Goal: Task Accomplishment & Management: Complete application form

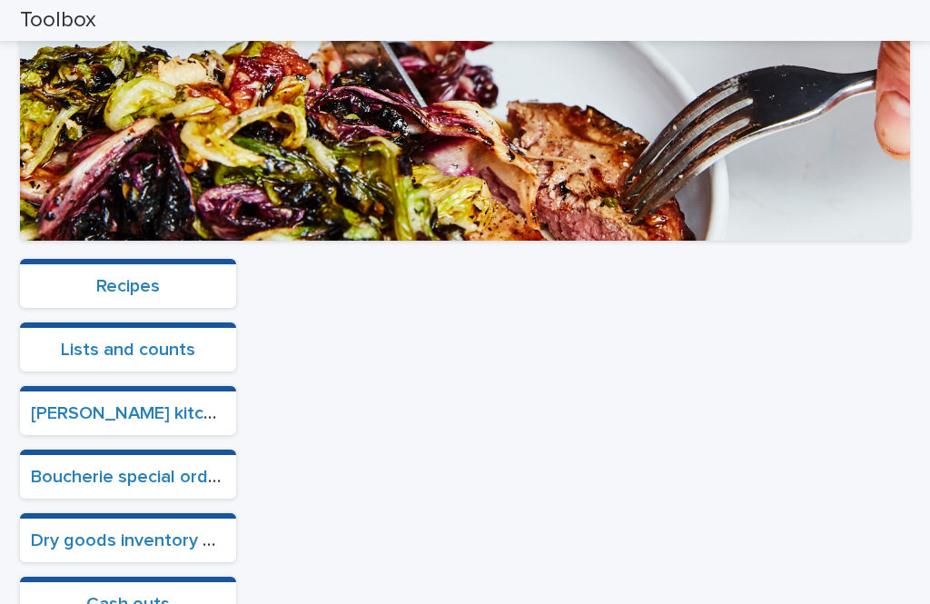
scroll to position [457, 0]
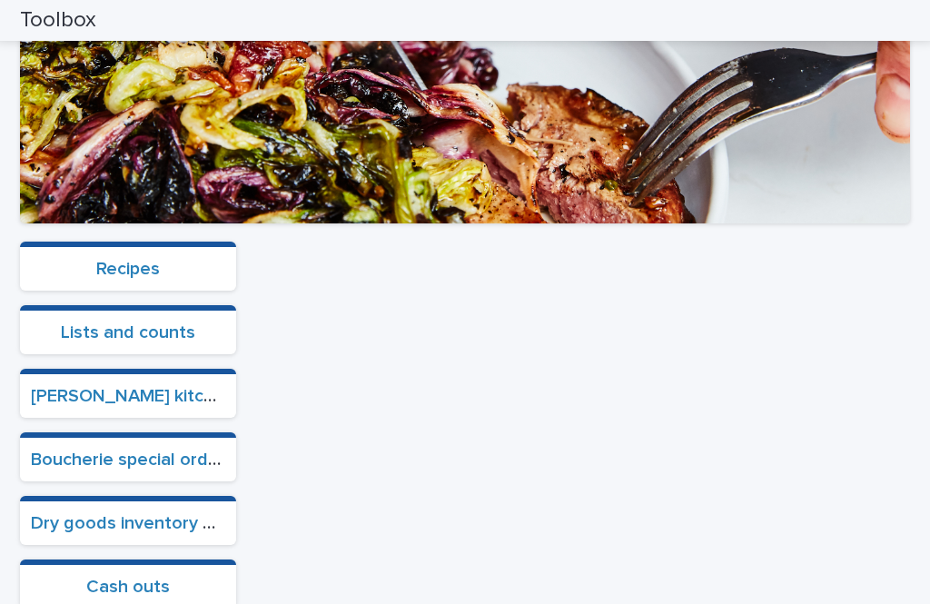
click at [123, 578] on link "Cash outs" at bounding box center [128, 587] width 84 height 18
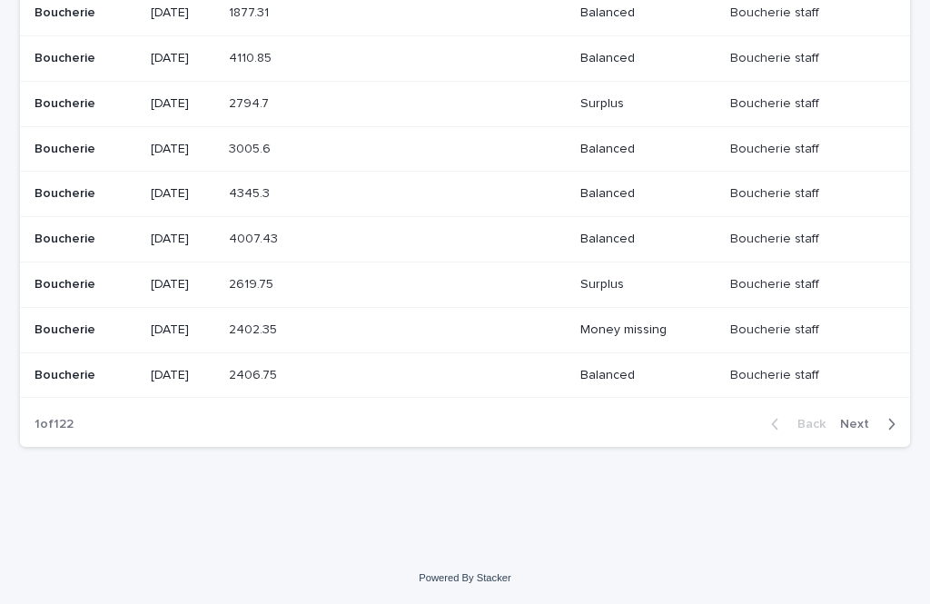
click at [171, 157] on p "[DATE]" at bounding box center [183, 149] width 64 height 15
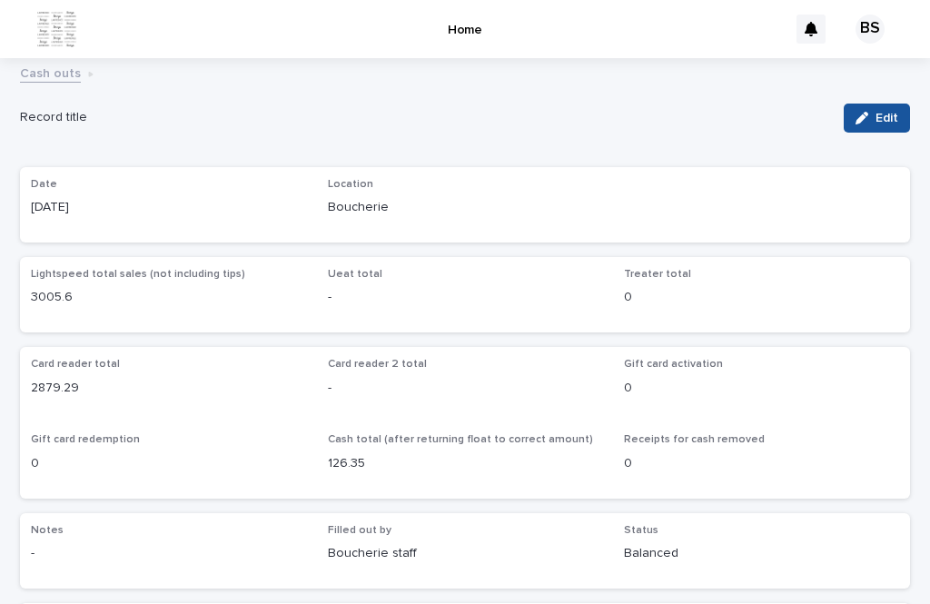
click at [805, 62] on div "Cash outs" at bounding box center [465, 74] width 908 height 25
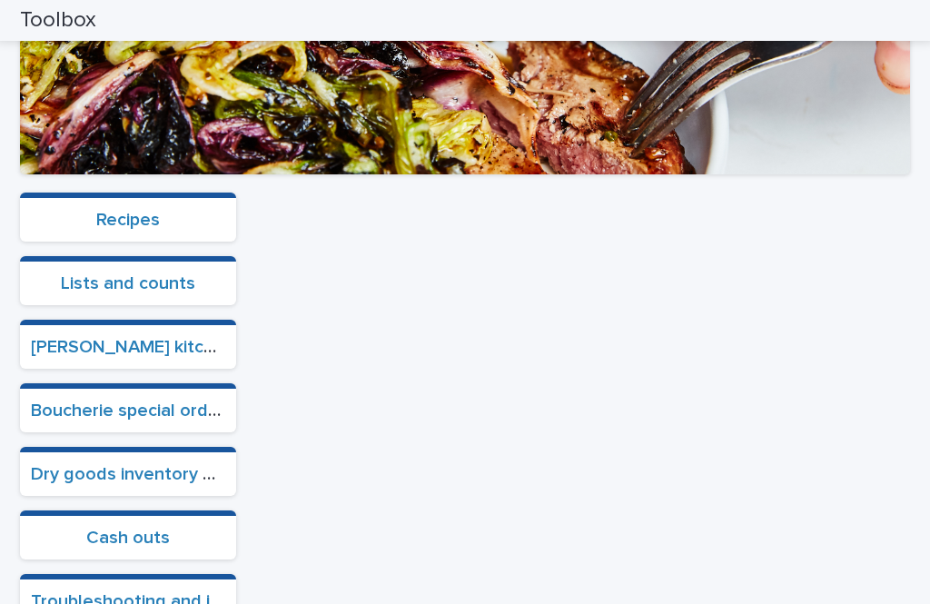
scroll to position [514, 0]
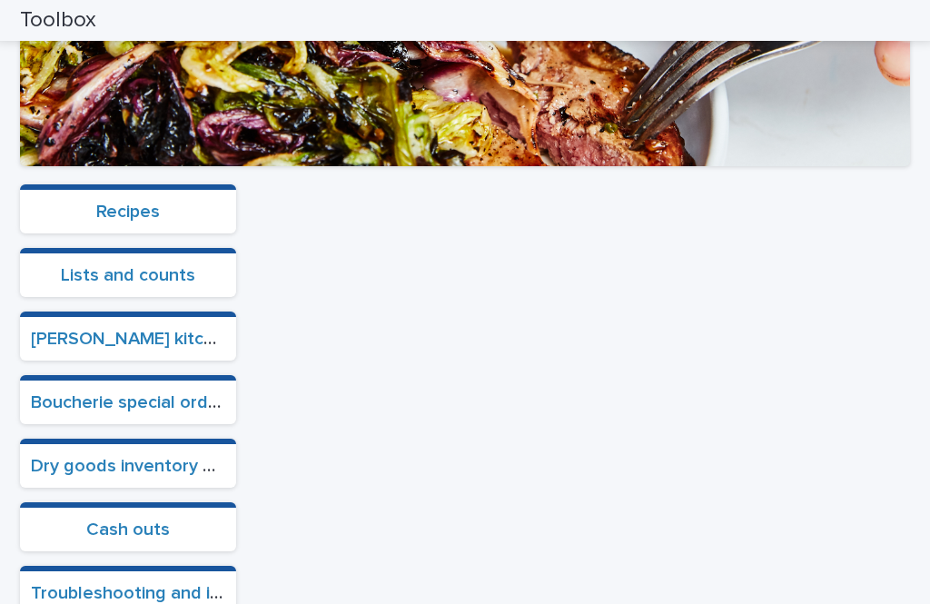
click at [132, 520] on link "Cash outs" at bounding box center [128, 529] width 84 height 18
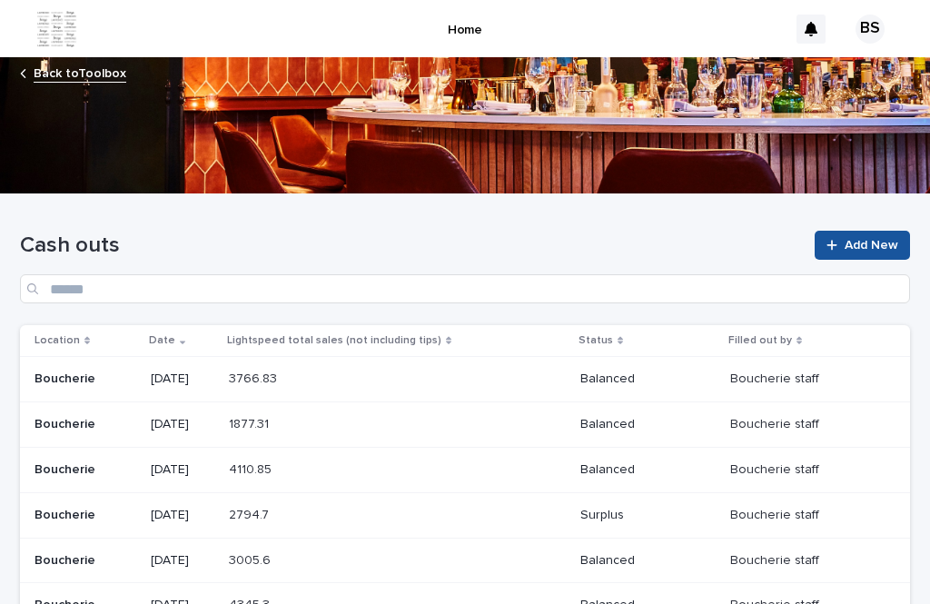
click at [855, 231] on link "Add New" at bounding box center [862, 245] width 95 height 29
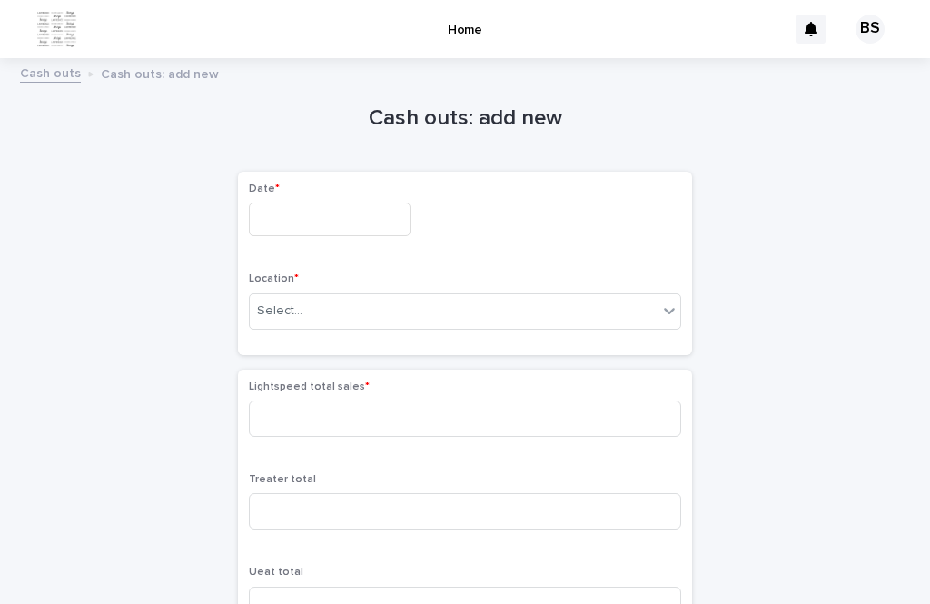
click at [280, 202] on input "text" at bounding box center [330, 219] width 162 height 34
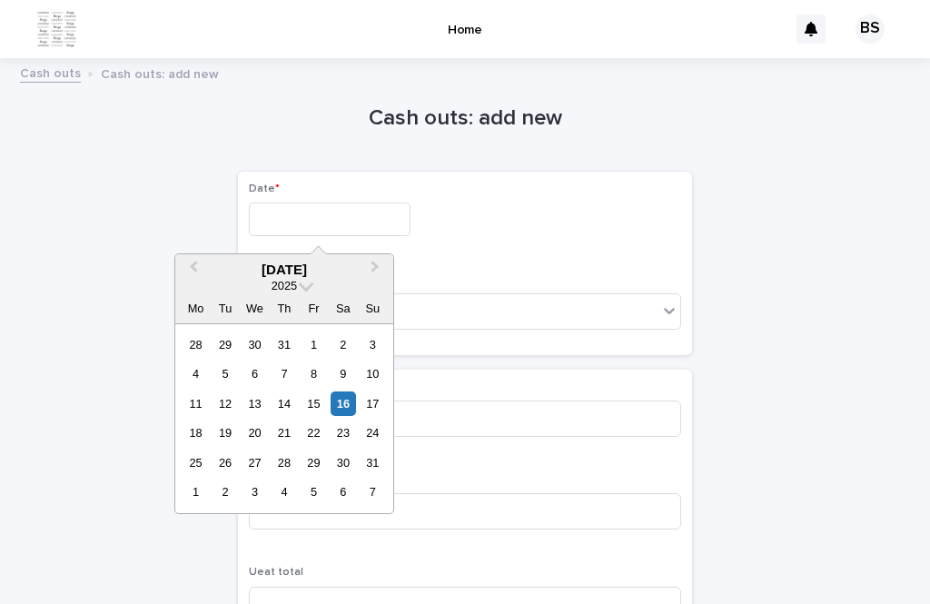
click at [343, 391] on div "16" at bounding box center [343, 403] width 25 height 25
type input "*********"
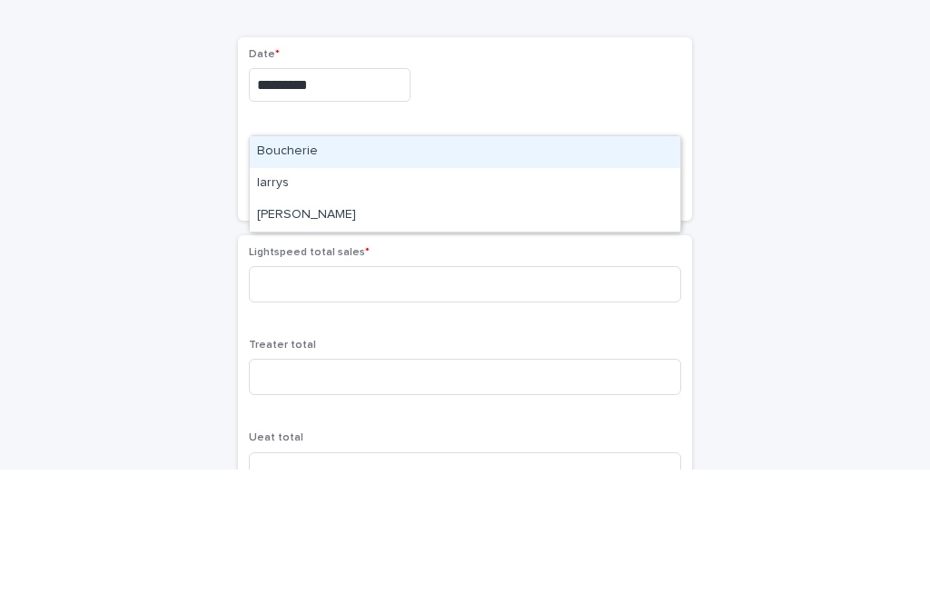
click at [389, 271] on div "Boucherie" at bounding box center [465, 287] width 430 height 32
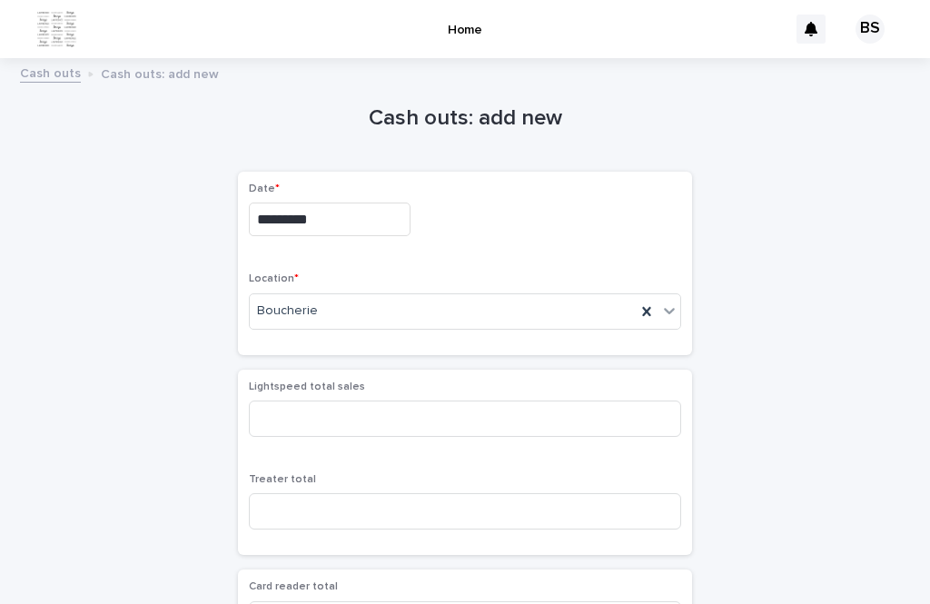
click at [326, 381] on span "Lightspeed total sales" at bounding box center [307, 386] width 116 height 11
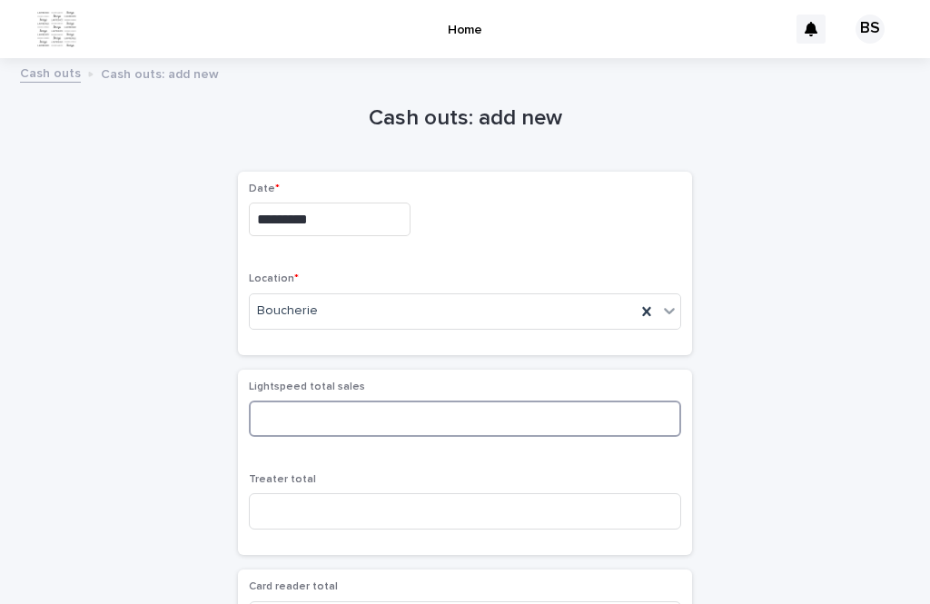
click at [386, 400] on input at bounding box center [465, 418] width 432 height 36
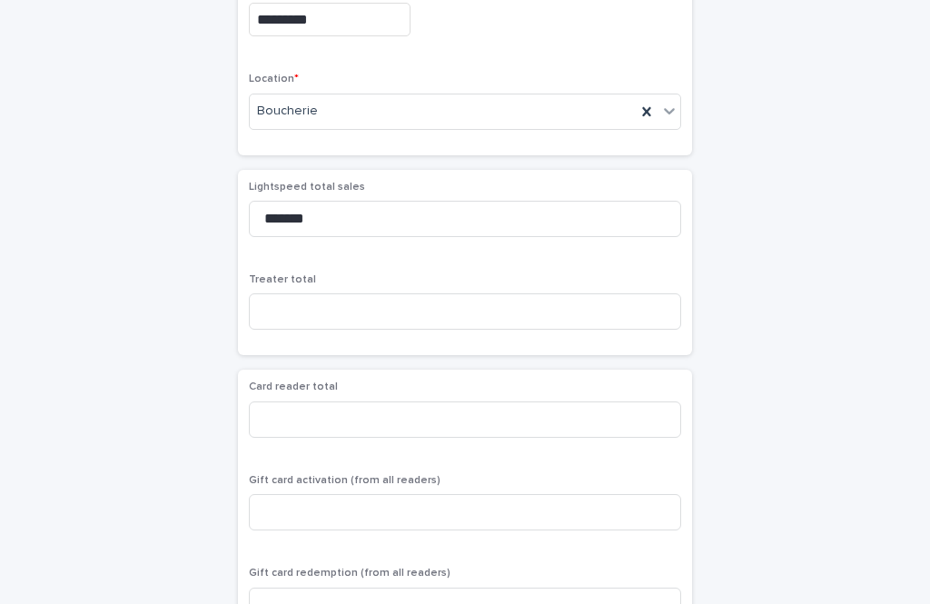
scroll to position [201, 0]
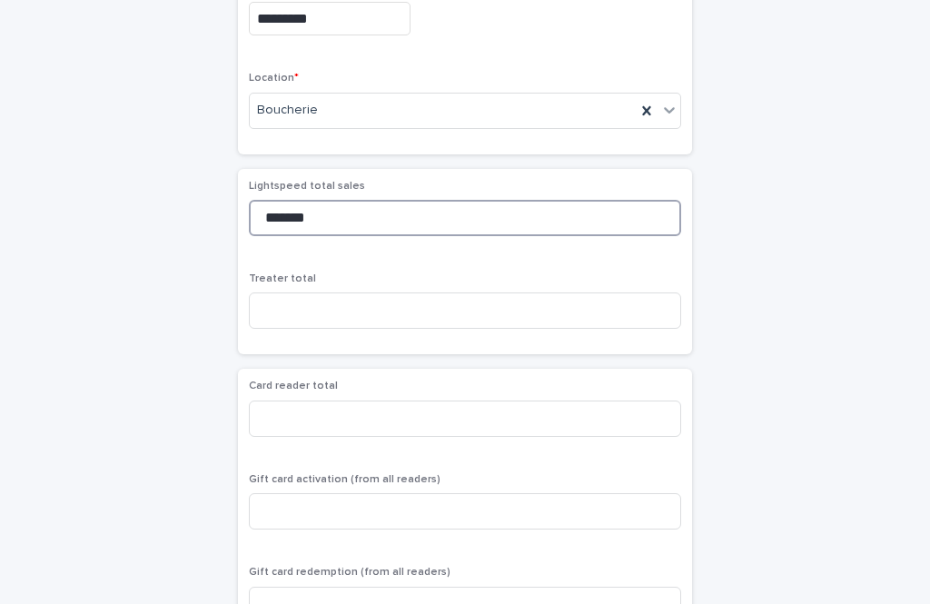
type input "*******"
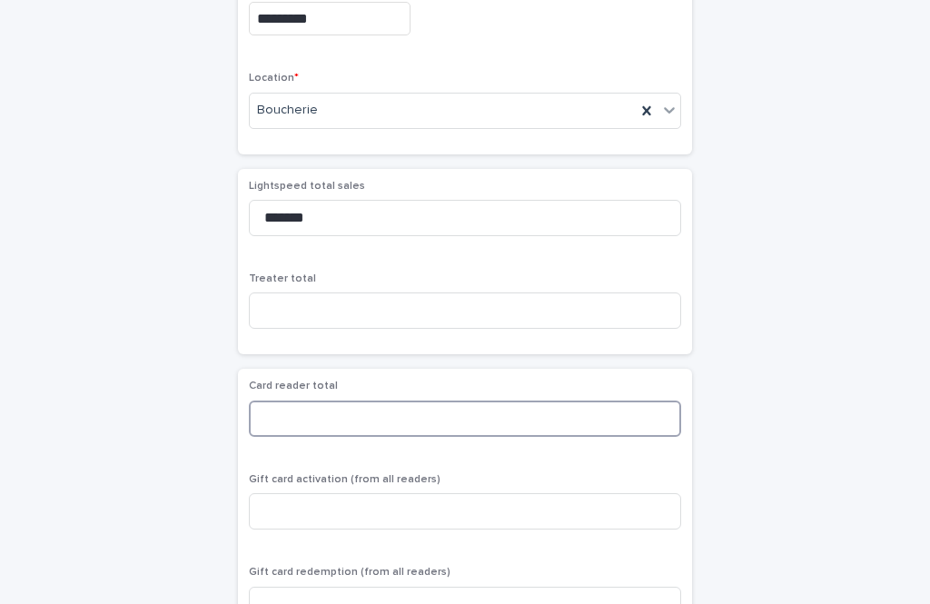
click at [414, 400] on input at bounding box center [465, 418] width 432 height 36
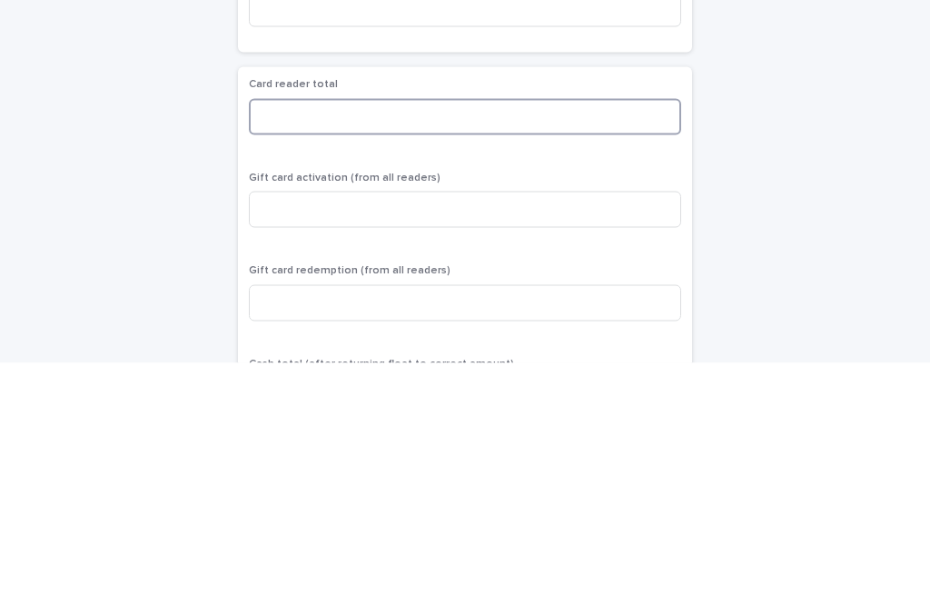
scroll to position [272, 0]
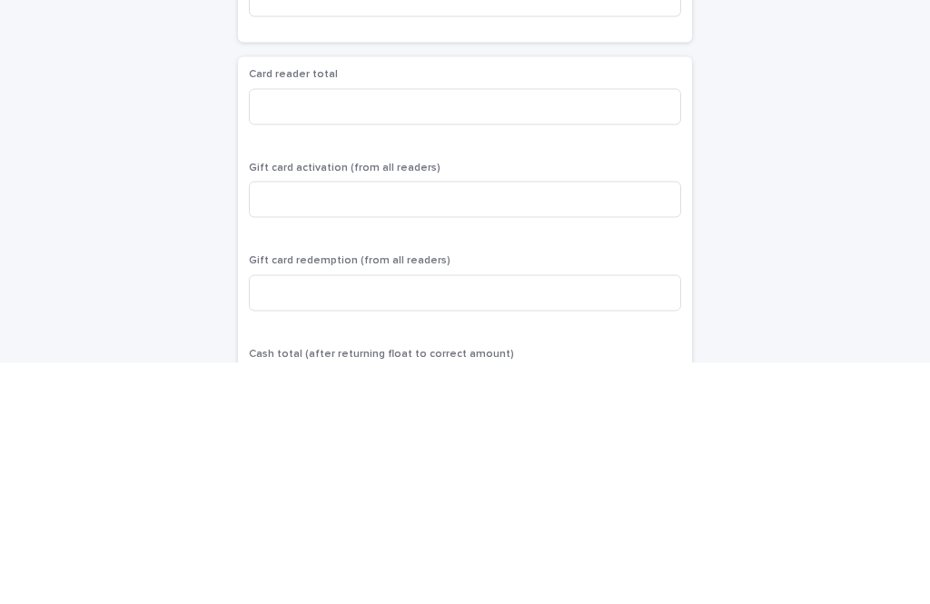
click at [474, 309] on div "Card reader total Gift card activation (from all readers) Gift card redemption …" at bounding box center [465, 530] width 432 height 443
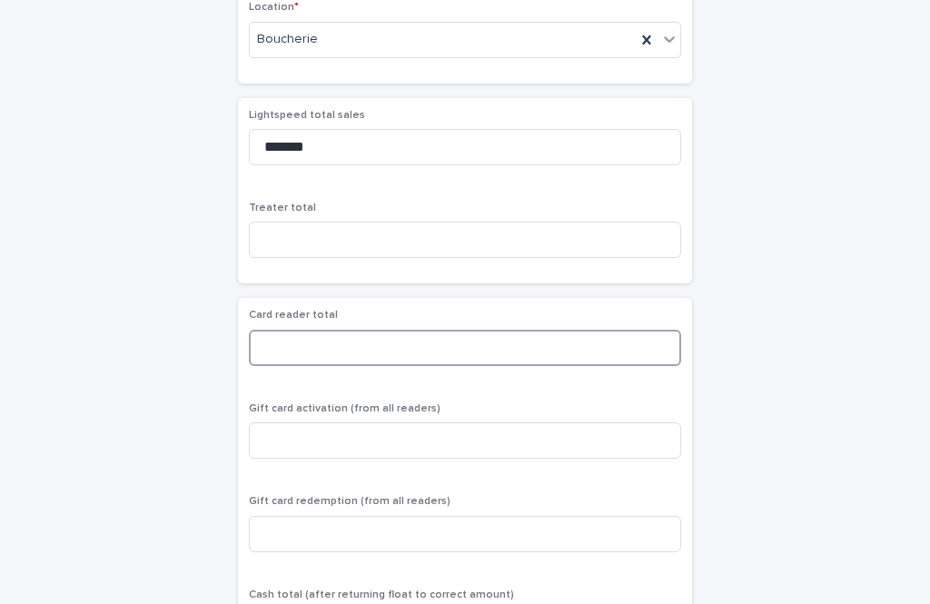
click at [354, 330] on input at bounding box center [465, 348] width 432 height 36
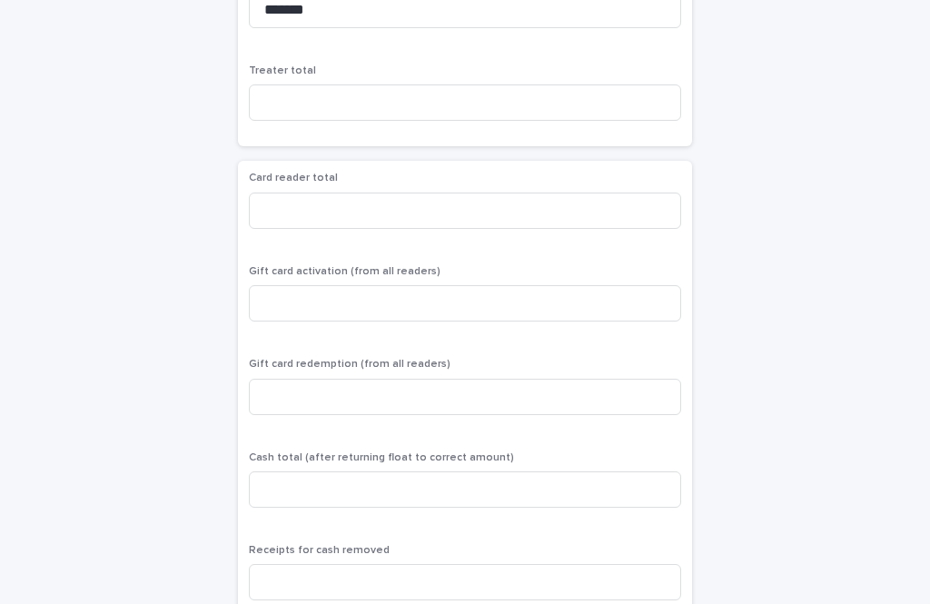
scroll to position [405, 0]
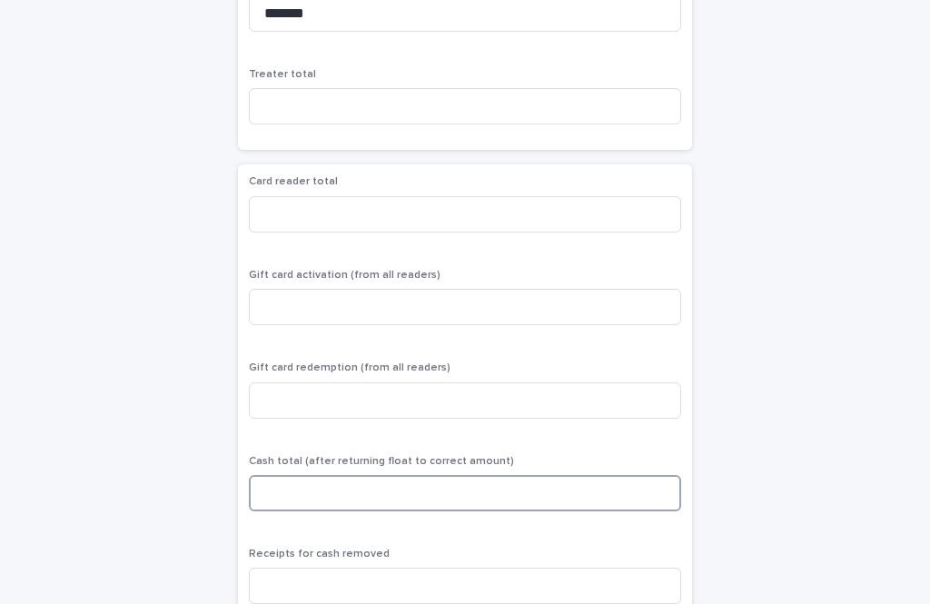
click at [381, 475] on input at bounding box center [465, 493] width 432 height 36
type input "****"
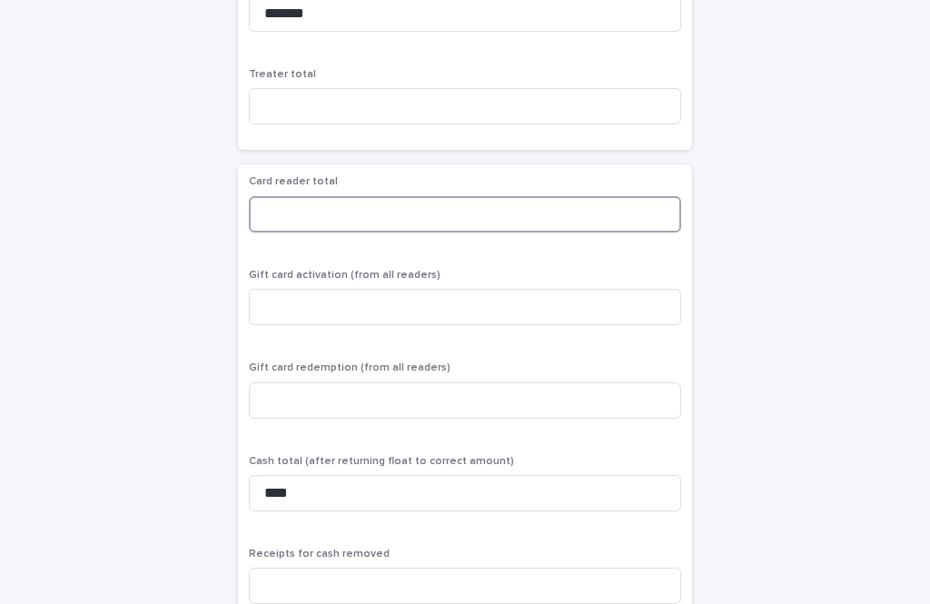
click at [338, 196] on input at bounding box center [465, 214] width 432 height 36
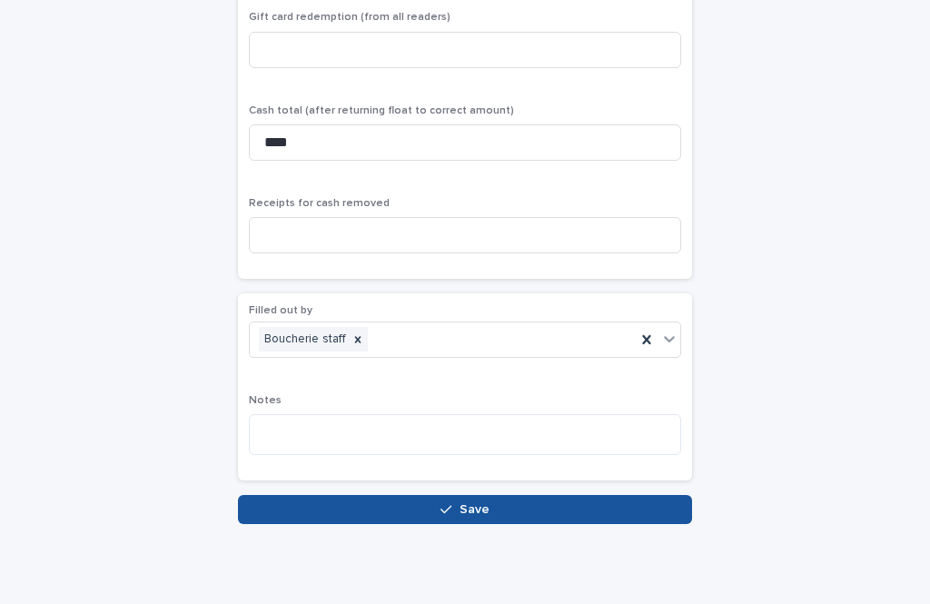
type input "*******"
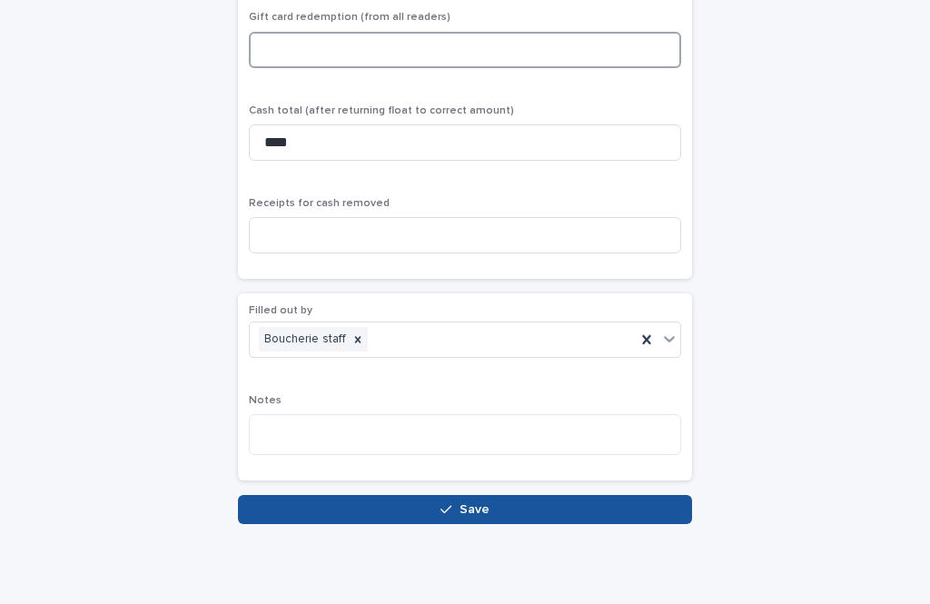
click at [510, 68] on input at bounding box center [465, 50] width 432 height 36
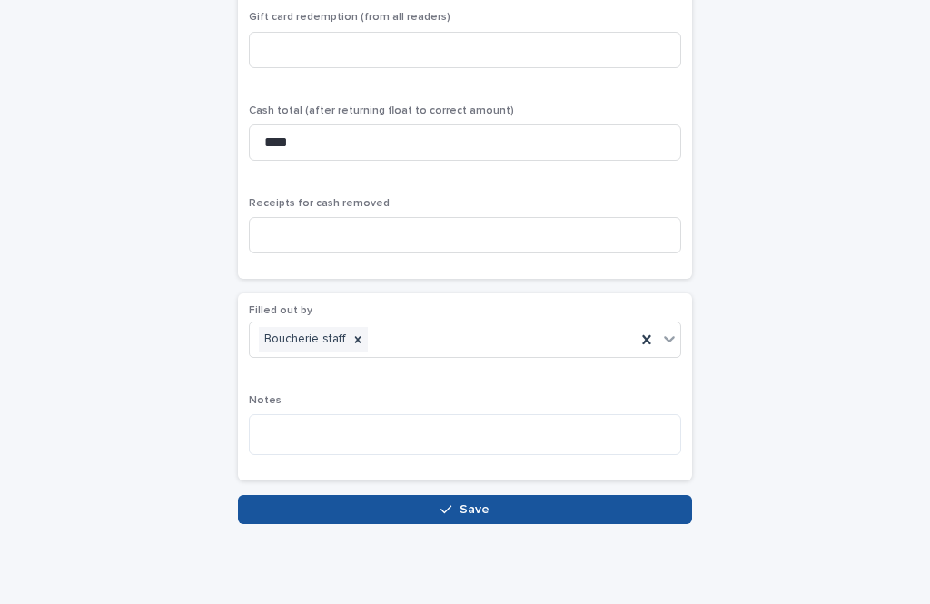
click at [573, 495] on button "Save" at bounding box center [465, 509] width 454 height 29
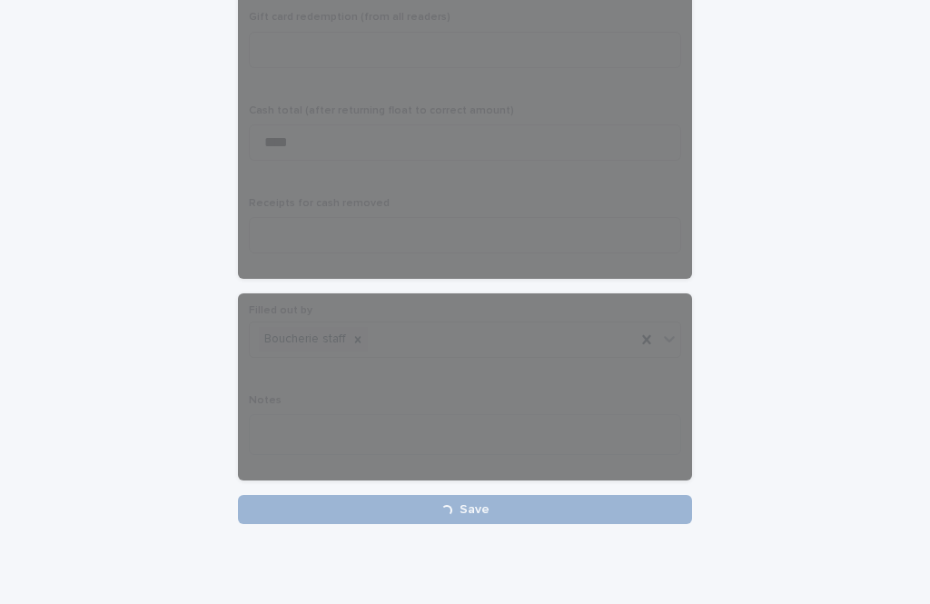
scroll to position [755, 0]
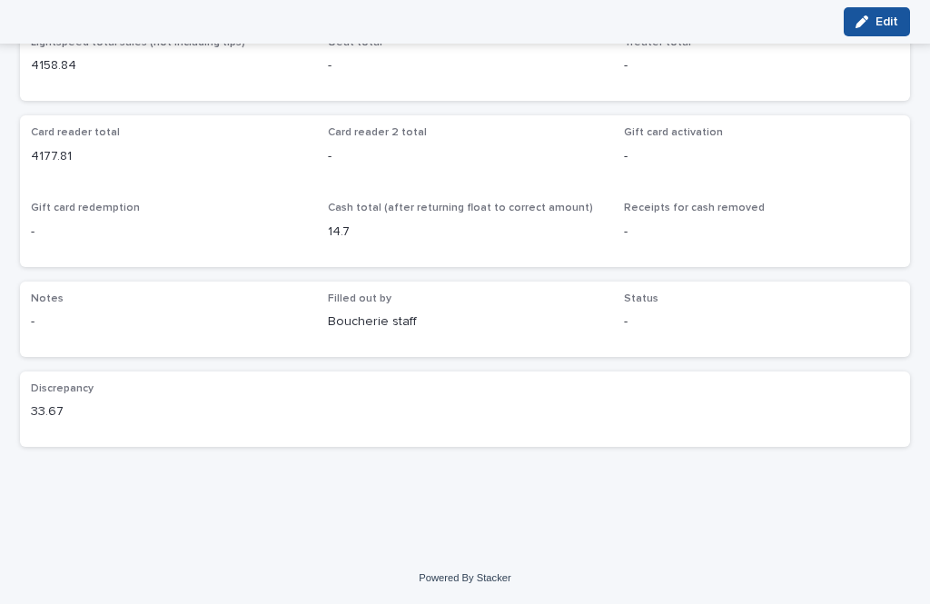
scroll to position [164, 0]
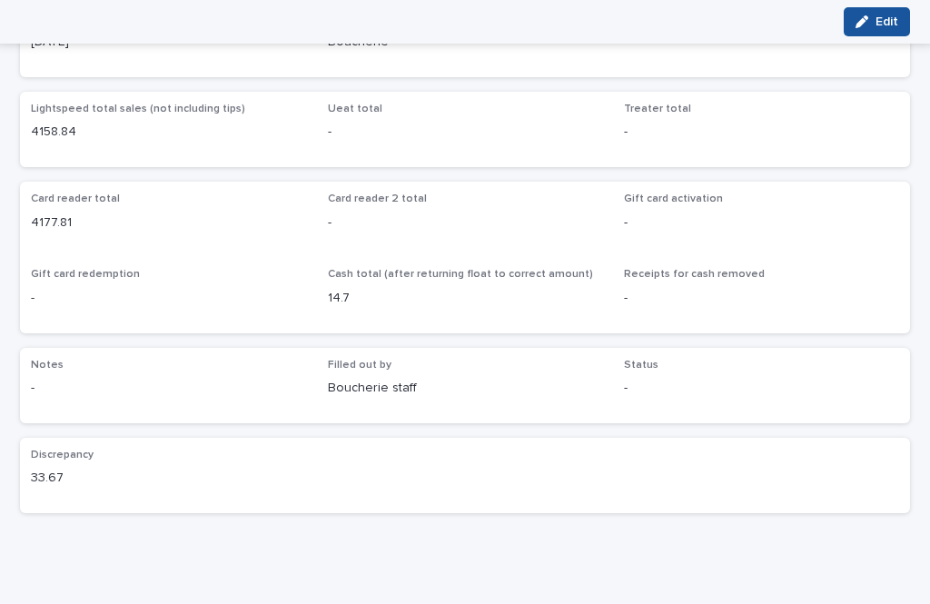
click at [884, 35] on button "Edit" at bounding box center [877, 21] width 66 height 29
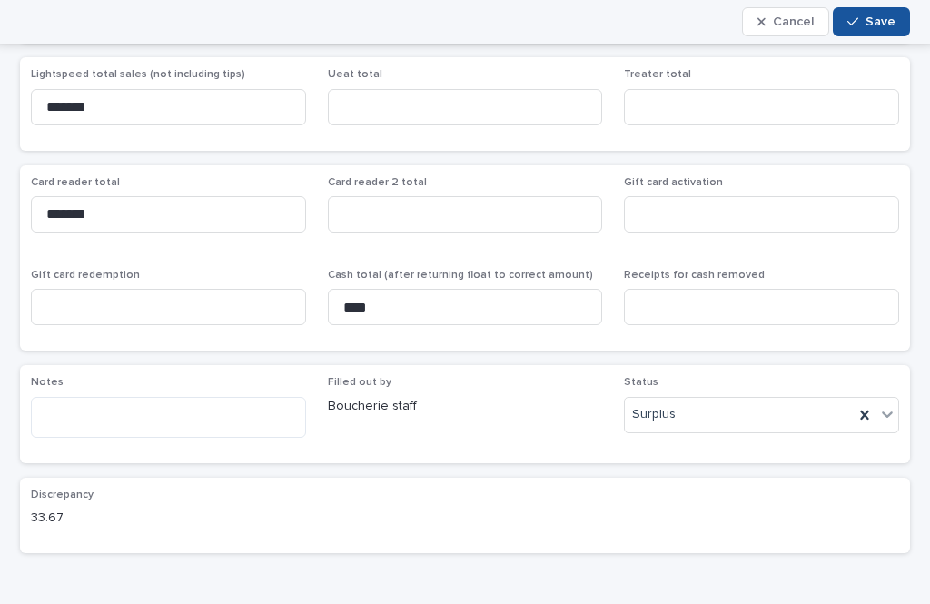
scroll to position [218, 0]
click at [355, 287] on input "****" at bounding box center [465, 305] width 275 height 36
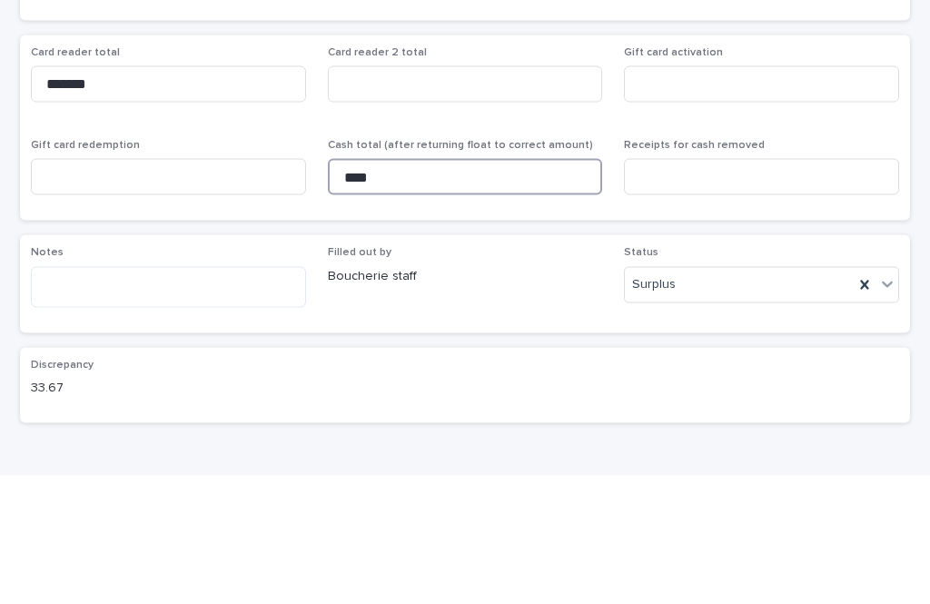
click at [398, 287] on input "****" at bounding box center [465, 305] width 275 height 36
type input "*"
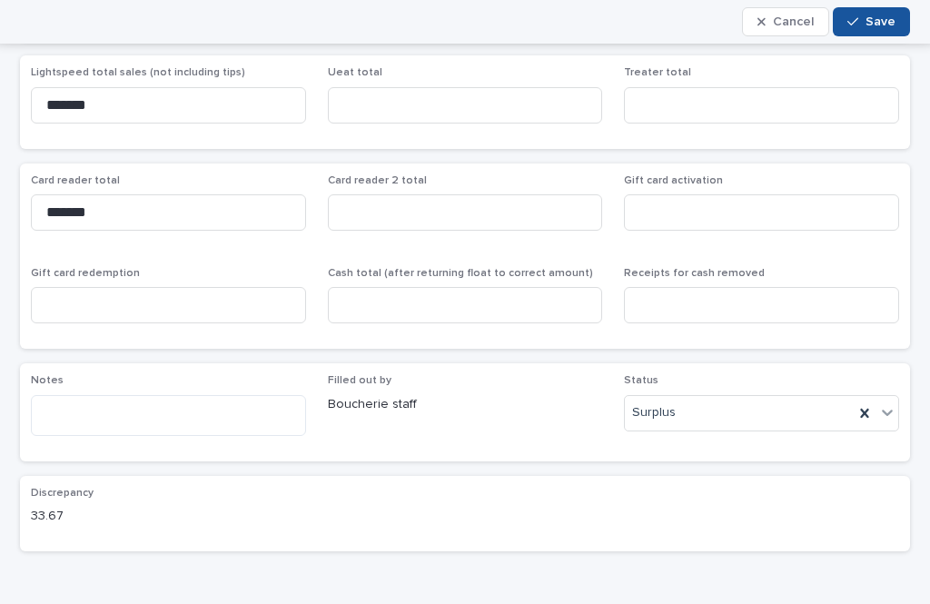
click at [875, 21] on span "Save" at bounding box center [880, 21] width 30 height 13
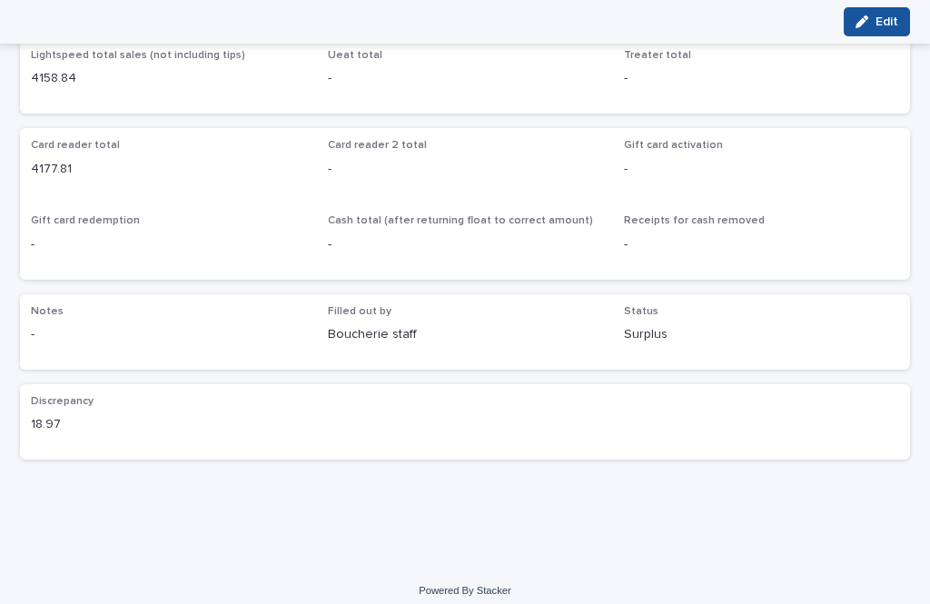
scroll to position [164, 0]
